Goal: Task Accomplishment & Management: Use online tool/utility

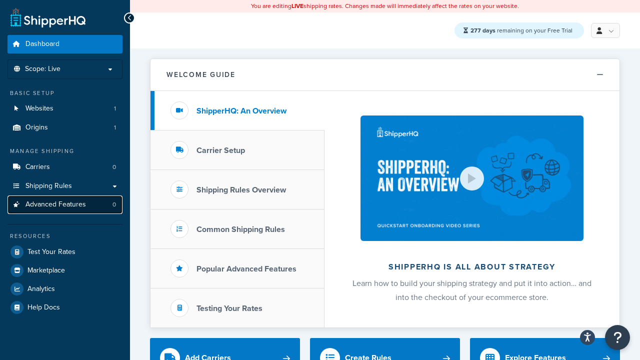
click at [65, 204] on span "Advanced Features" at bounding box center [55, 204] width 60 height 8
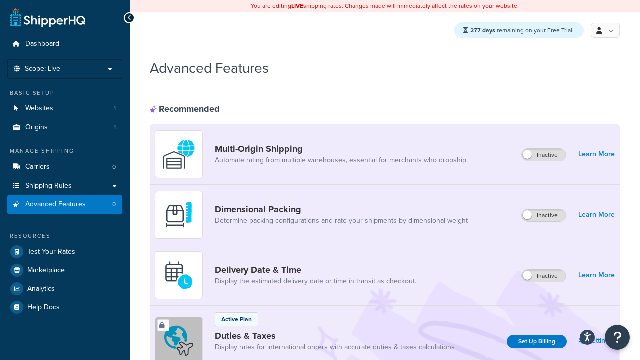
scroll to position [446, 0]
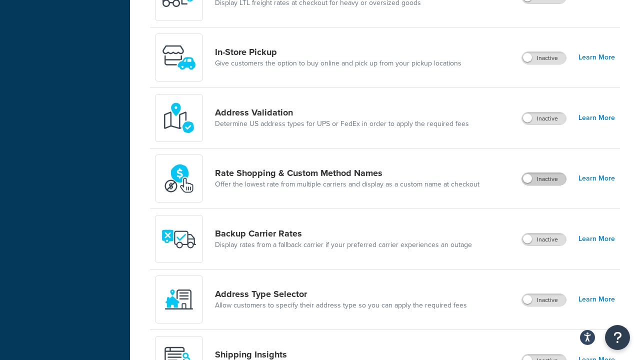
click at [544, 180] on label "Inactive" at bounding box center [544, 179] width 44 height 12
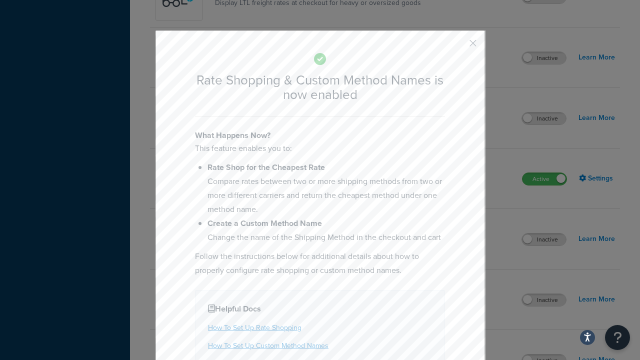
click at [458, 46] on button "button" at bounding box center [458, 46] width 2 height 2
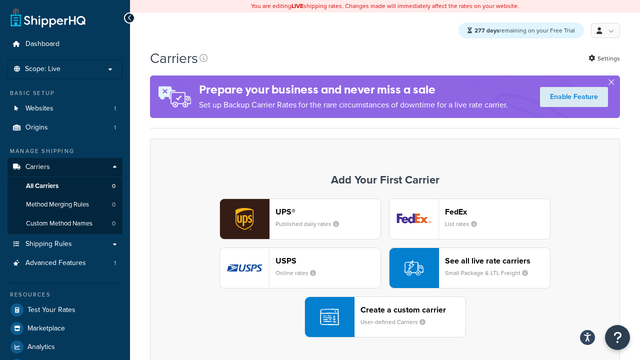
click at [385, 268] on div "UPS® Published daily rates FedEx List rates USPS Online rates See all live rate…" at bounding box center [384, 267] width 449 height 139
click at [469, 268] on div "See all live rate carriers Small Package & LTL Freight" at bounding box center [497, 268] width 105 height 24
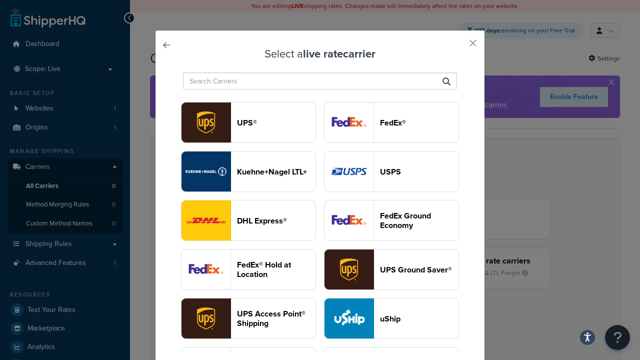
scroll to position [81, 0]
